Goal: Information Seeking & Learning: Learn about a topic

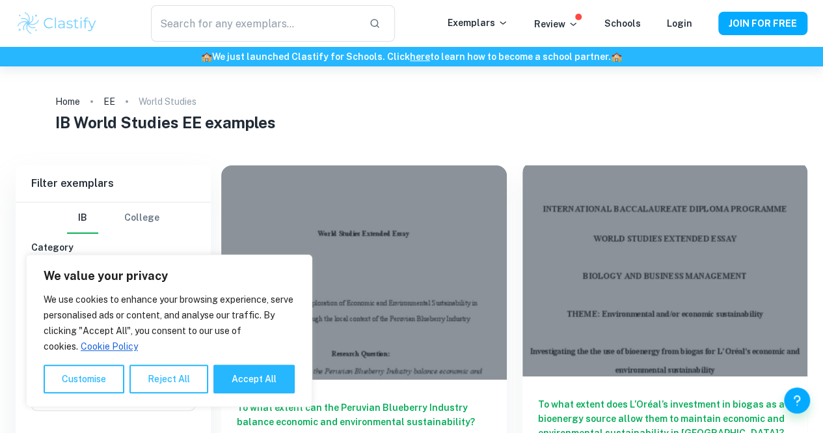
scroll to position [244, 0]
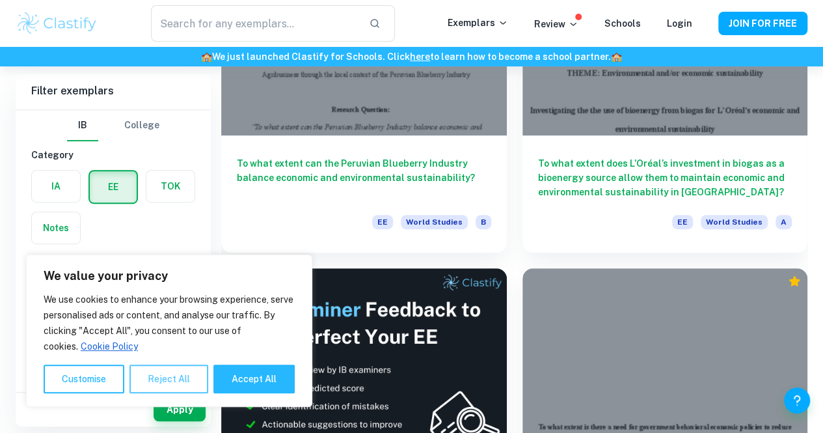
click at [194, 377] on button "Reject All" at bounding box center [169, 379] width 79 height 29
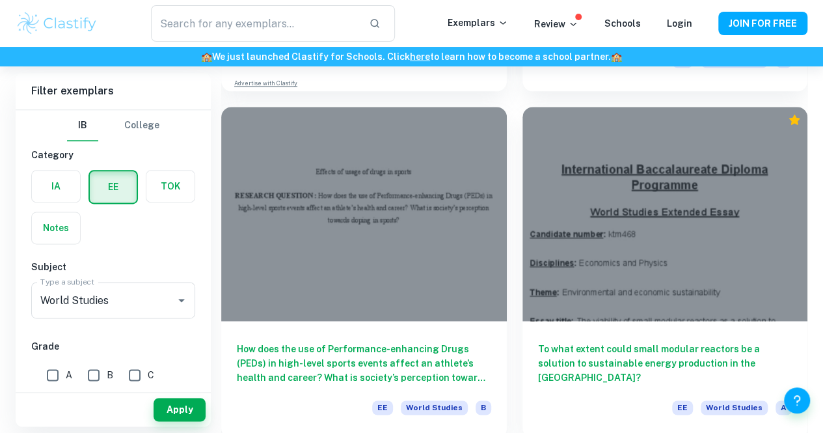
scroll to position [900, 0]
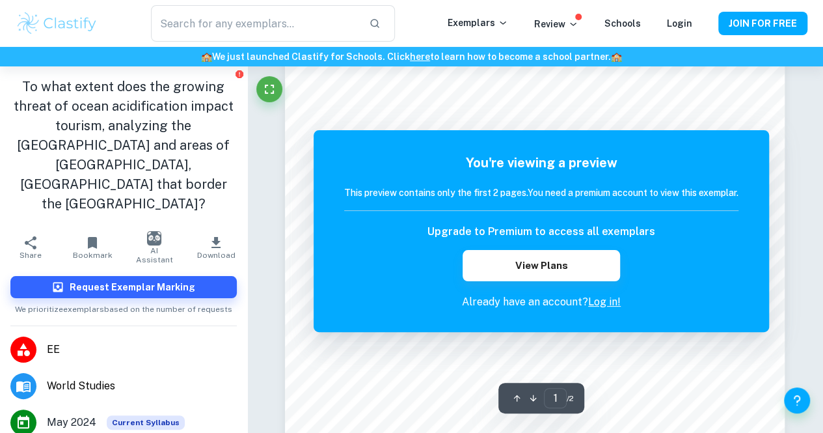
scroll to position [181, 0]
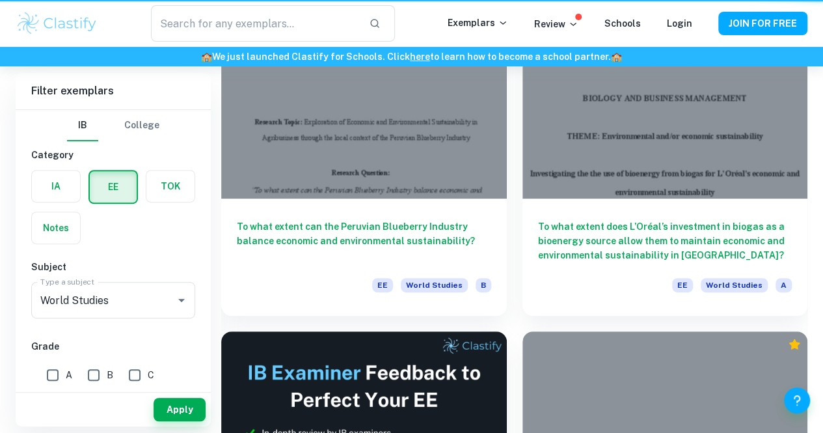
scroll to position [900, 0]
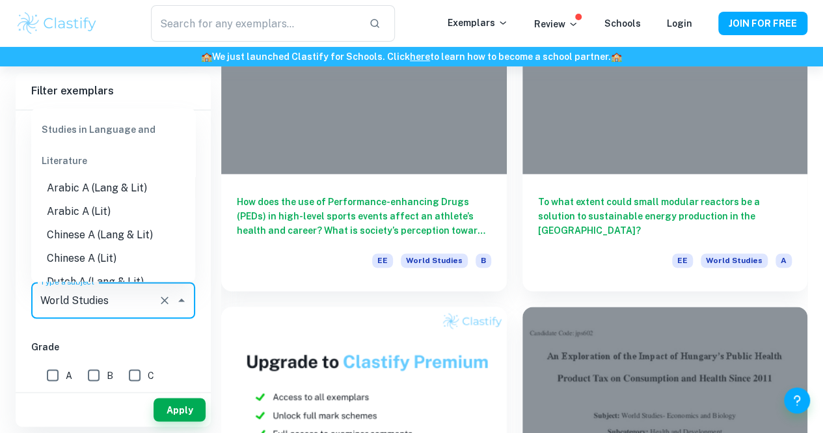
click at [100, 297] on input "World Studies" at bounding box center [95, 300] width 116 height 25
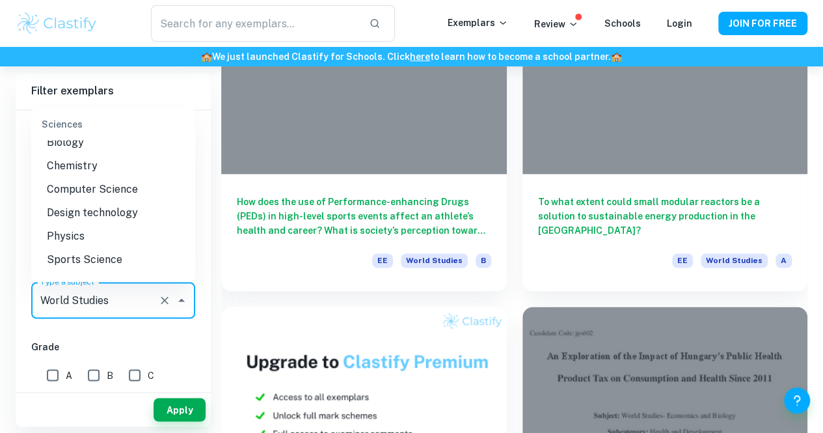
scroll to position [1493, 0]
click at [96, 175] on li "Chemistry" at bounding box center [113, 163] width 164 height 23
type input "Chemistry"
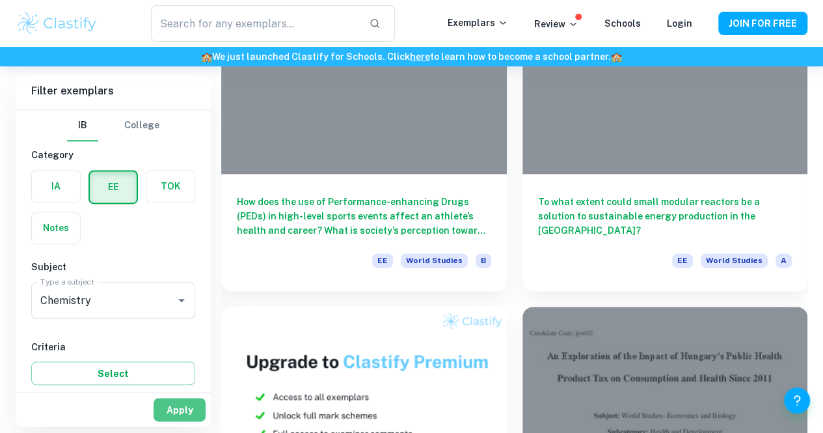
click at [175, 409] on button "Apply" at bounding box center [180, 409] width 52 height 23
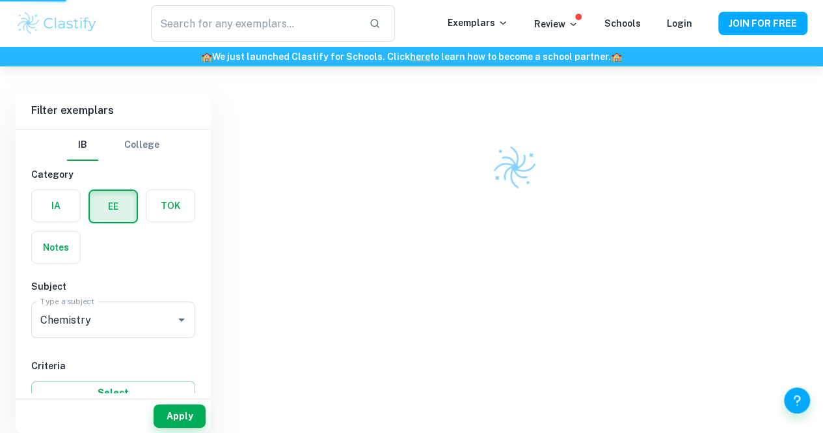
scroll to position [66, 0]
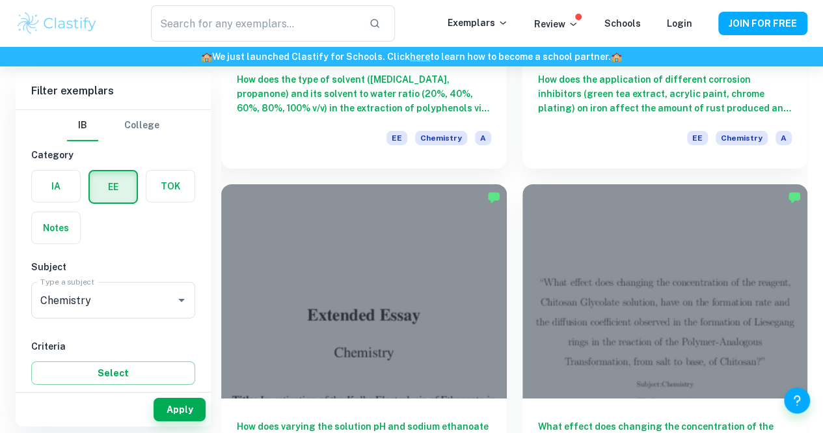
scroll to position [2062, 0]
